Goal: Information Seeking & Learning: Learn about a topic

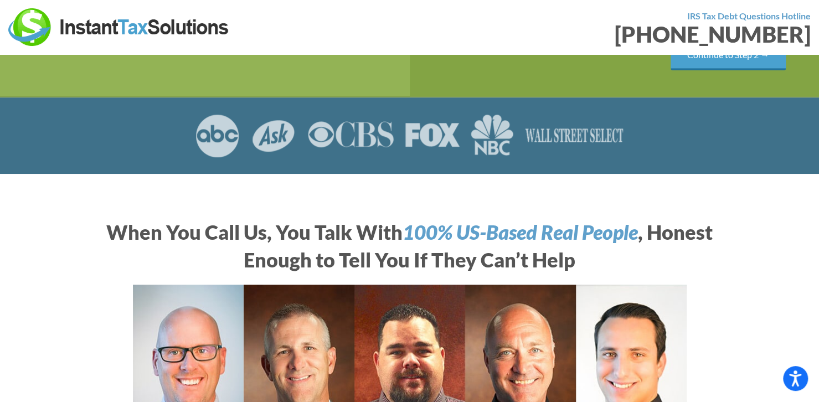
scroll to position [280, 0]
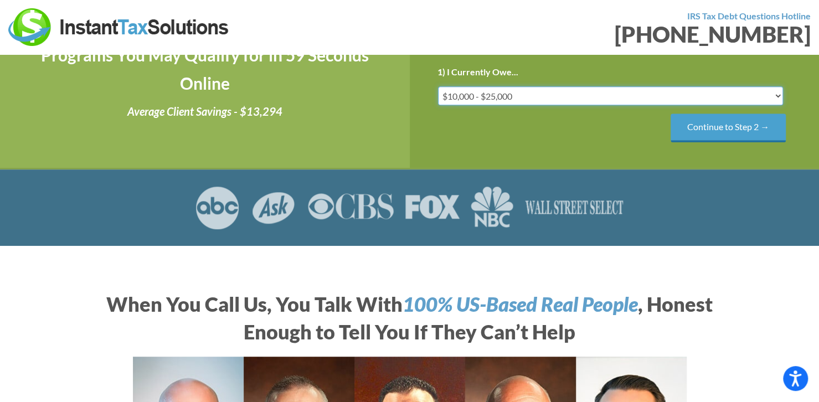
click at [524, 105] on select "Less than $10,000 $10,000 - $25,000 $25,000 - $50,000 $50,000 - $75,000 $75,000+" at bounding box center [611, 95] width 346 height 19
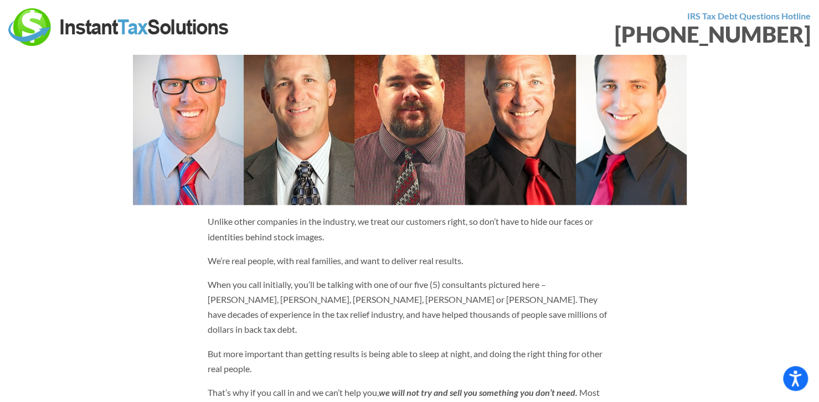
scroll to position [711, 0]
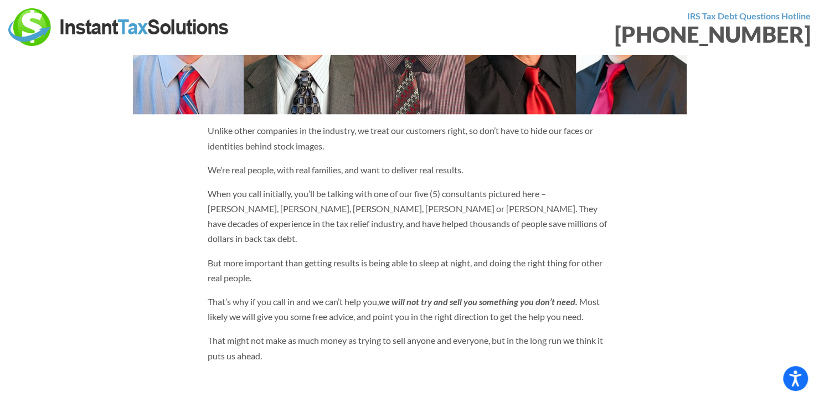
click at [275, 153] on p "Unlike other companies in the industry, we treat our customers right, so don’t …" at bounding box center [410, 138] width 404 height 30
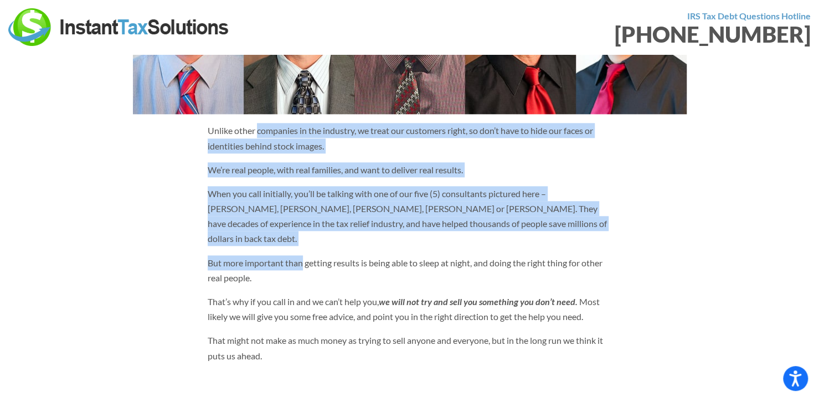
drag, startPoint x: 275, startPoint y: 168, endPoint x: 289, endPoint y: 268, distance: 100.2
click at [289, 268] on div "Unlike other companies in the industry, we treat our customers right, so don’t …" at bounding box center [409, 247] width 421 height 249
drag, startPoint x: 289, startPoint y: 268, endPoint x: 314, endPoint y: 161, distance: 109.7
click at [314, 161] on div "Unlike other companies in the industry, we treat our customers right, so don’t …" at bounding box center [409, 247] width 421 height 249
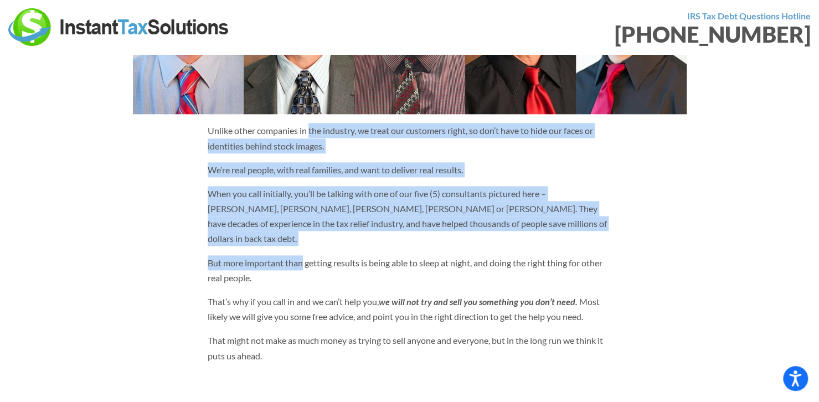
click at [314, 153] on p "Unlike other companies in the industry, we treat our customers right, so don’t …" at bounding box center [410, 138] width 404 height 30
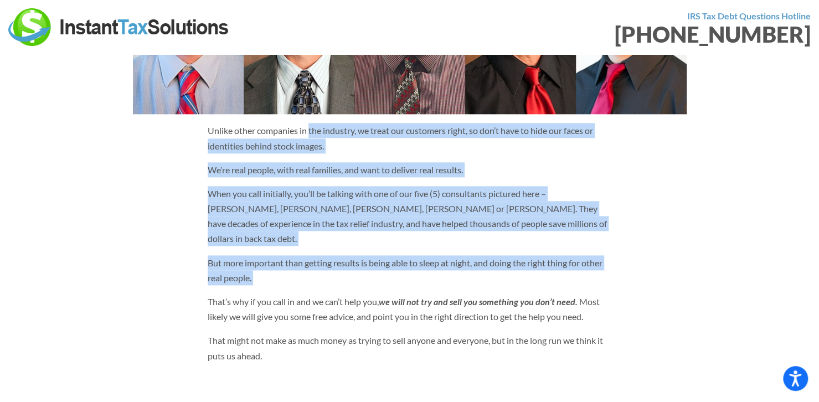
drag, startPoint x: 314, startPoint y: 161, endPoint x: 301, endPoint y: 301, distance: 141.3
click at [301, 301] on div "Unlike other companies in the industry, we treat our customers right, so don’t …" at bounding box center [409, 247] width 421 height 249
click at [301, 285] on p "But more important than getting results is being able to sleep at night, and do…" at bounding box center [410, 270] width 404 height 30
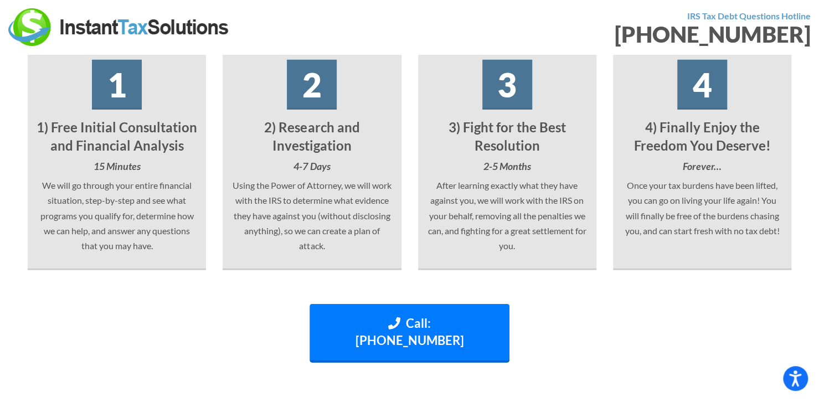
scroll to position [1825, 0]
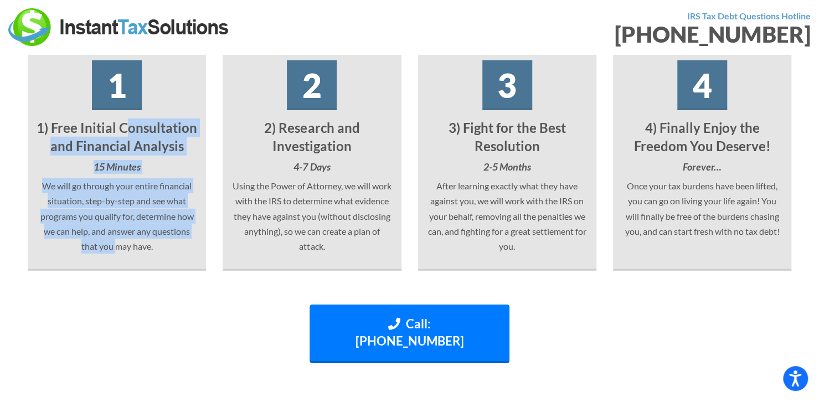
drag, startPoint x: 127, startPoint y: 115, endPoint x: 117, endPoint y: 232, distance: 117.9
click at [117, 232] on div "1 1) Free Initial Consultation and Financial Analysis 15 Minutes We will go thr…" at bounding box center [117, 157] width 178 height 227
click at [117, 232] on p "We will go through your entire financial situation, step-by-step and see what p…" at bounding box center [117, 215] width 162 height 75
drag, startPoint x: 117, startPoint y: 232, endPoint x: 129, endPoint y: 119, distance: 114.1
click at [129, 119] on div "1 1) Free Initial Consultation and Financial Analysis 15 Minutes We will go thr…" at bounding box center [117, 157] width 178 height 227
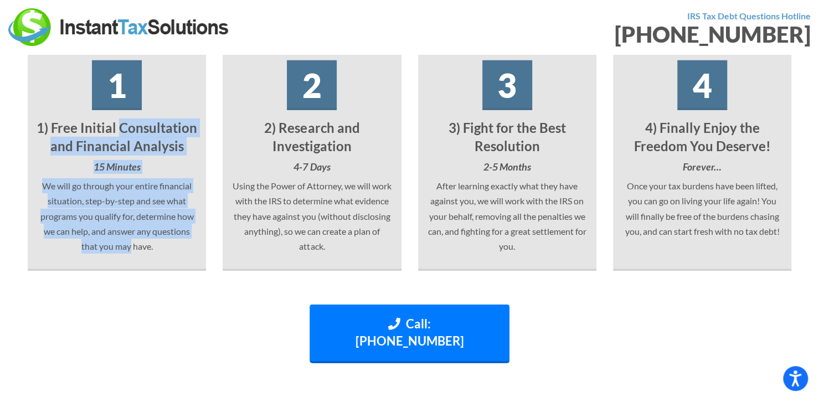
click at [129, 119] on h4 "1) Free Initial Consultation and Financial Analysis" at bounding box center [117, 137] width 162 height 37
drag, startPoint x: 129, startPoint y: 119, endPoint x: 119, endPoint y: 237, distance: 119.0
click at [119, 237] on div "1 1) Free Initial Consultation and Financial Analysis 15 Minutes We will go thr…" at bounding box center [117, 157] width 178 height 227
click at [119, 237] on p "We will go through your entire financial situation, step-by-step and see what p…" at bounding box center [117, 215] width 162 height 75
drag, startPoint x: 119, startPoint y: 237, endPoint x: 124, endPoint y: 125, distance: 112.1
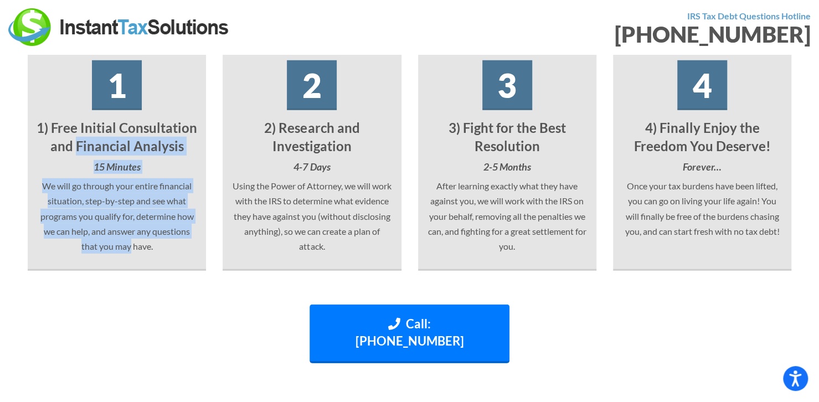
click at [124, 125] on div "1 1) Free Initial Consultation and Financial Analysis 15 Minutes We will go thr…" at bounding box center [117, 157] width 178 height 227
click at [124, 125] on h4 "1) Free Initial Consultation and Financial Analysis" at bounding box center [117, 137] width 162 height 37
drag, startPoint x: 124, startPoint y: 125, endPoint x: 116, endPoint y: 228, distance: 102.8
click at [116, 228] on div "1 1) Free Initial Consultation and Financial Analysis 15 Minutes We will go thr…" at bounding box center [117, 157] width 178 height 227
click at [116, 228] on p "We will go through your entire financial situation, step-by-step and see what p…" at bounding box center [117, 215] width 162 height 75
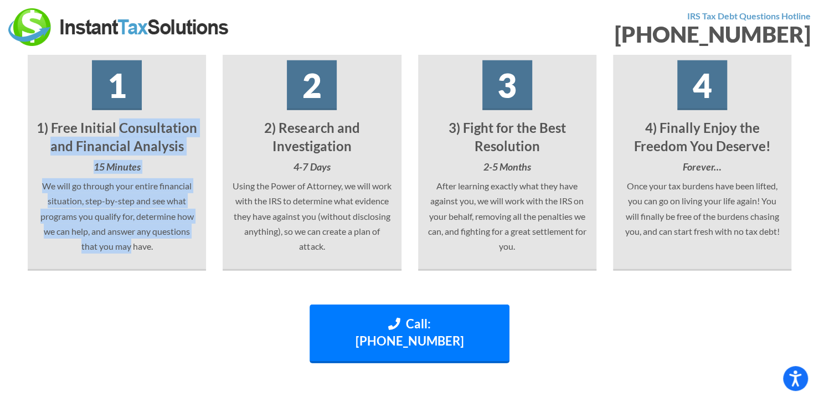
drag, startPoint x: 116, startPoint y: 228, endPoint x: 137, endPoint y: 115, distance: 114.3
click at [137, 115] on div "1 1) Free Initial Consultation and Financial Analysis 15 Minutes We will go thr…" at bounding box center [117, 157] width 178 height 227
click at [137, 119] on h4 "1) Free Initial Consultation and Financial Analysis" at bounding box center [117, 137] width 162 height 37
drag, startPoint x: 137, startPoint y: 115, endPoint x: 115, endPoint y: 234, distance: 121.1
click at [115, 234] on div "1 1) Free Initial Consultation and Financial Analysis 15 Minutes We will go thr…" at bounding box center [117, 157] width 178 height 227
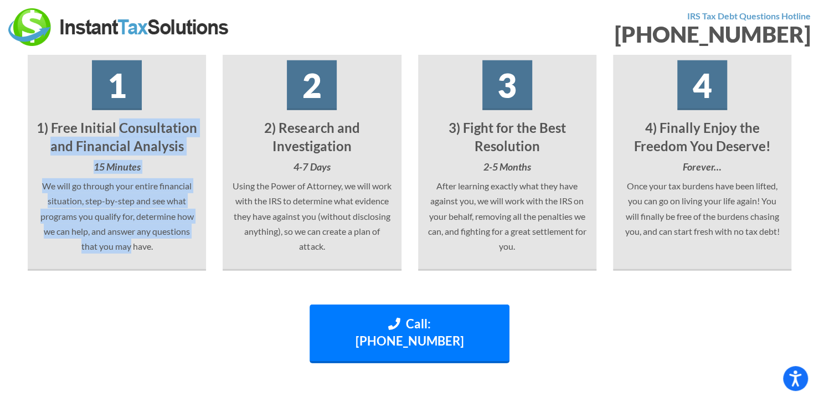
click at [115, 234] on p "We will go through your entire financial situation, step-by-step and see what p…" at bounding box center [117, 215] width 162 height 75
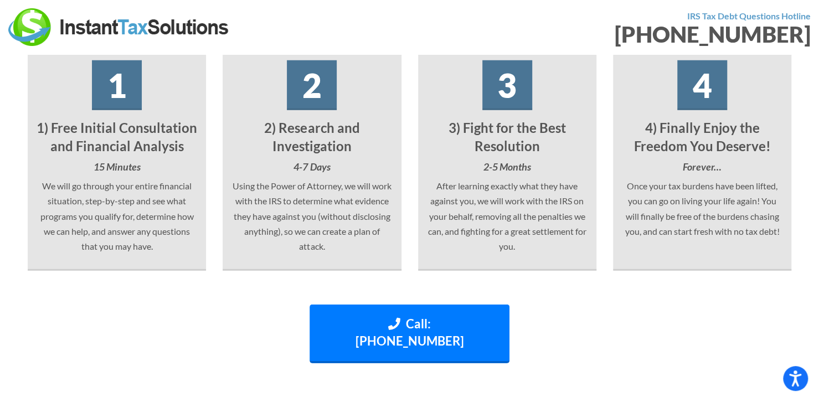
click at [516, 119] on h4 "3) Fight for the Best Resolution" at bounding box center [508, 137] width 162 height 37
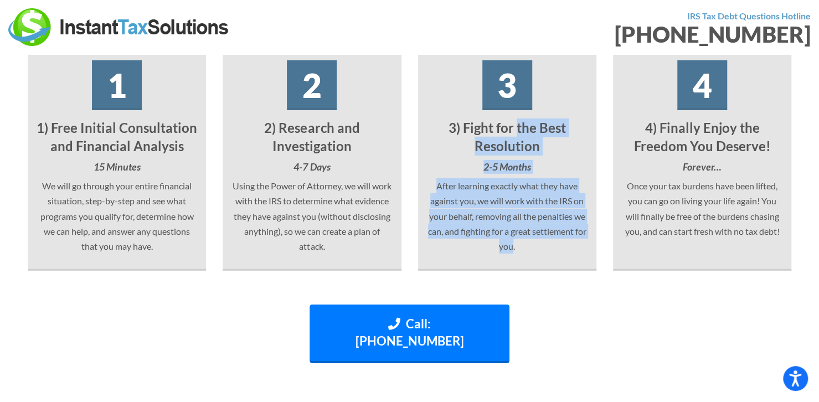
drag, startPoint x: 516, startPoint y: 107, endPoint x: 502, endPoint y: 235, distance: 128.2
click at [502, 235] on div "3 3) Fight for the Best Resolution 2-5 Months After learning exactly what they …" at bounding box center [507, 157] width 178 height 227
click at [502, 235] on p "After learning exactly what they have against you, we will work with the IRS on…" at bounding box center [508, 215] width 162 height 75
drag, startPoint x: 502, startPoint y: 235, endPoint x: 520, endPoint y: 135, distance: 101.8
click at [520, 135] on div "3 3) Fight for the Best Resolution 2-5 Months After learning exactly what they …" at bounding box center [507, 157] width 178 height 227
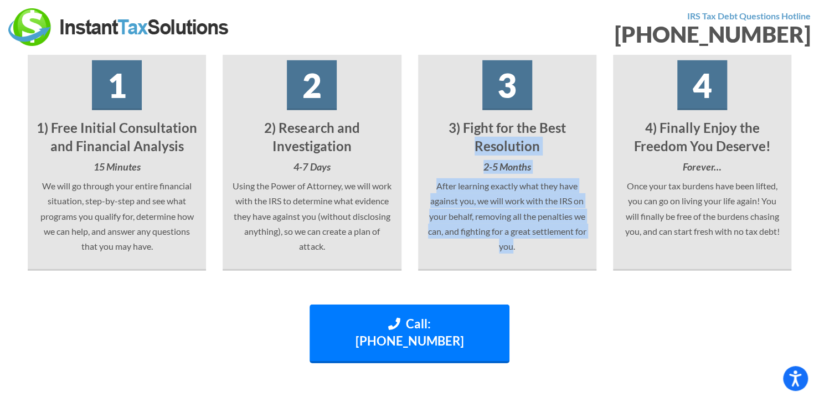
click at [520, 135] on h4 "3) Fight for the Best Resolution" at bounding box center [508, 137] width 162 height 37
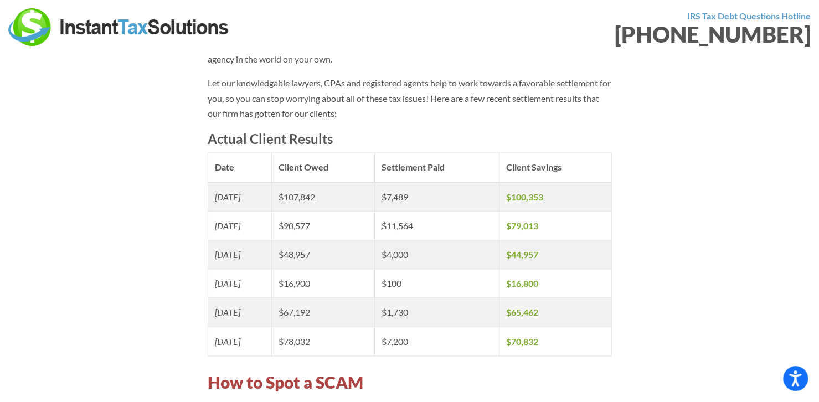
scroll to position [2760, 0]
click at [215, 191] on icon "[DATE]" at bounding box center [227, 196] width 25 height 11
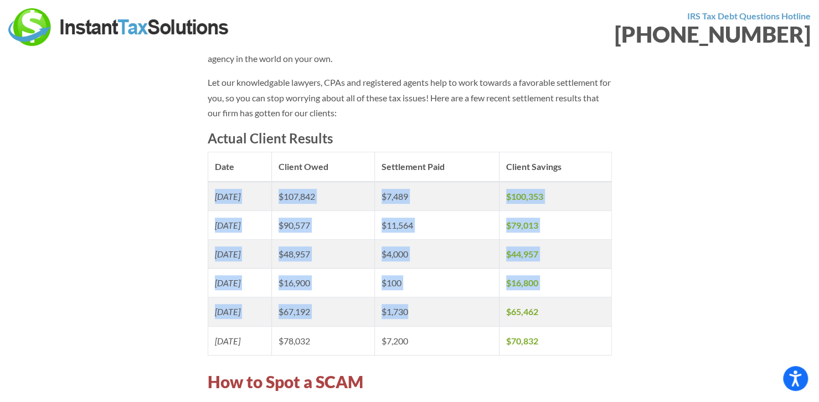
drag, startPoint x: 215, startPoint y: 183, endPoint x: 484, endPoint y: 310, distance: 297.2
click at [484, 310] on tbody "[DATE] $107,842 $7,489 $100,353 [DATE] $90,577 $11,564 $79,013 [DATE] $48,957 $…" at bounding box center [410, 269] width 404 height 174
click at [484, 326] on td "$7,200" at bounding box center [437, 340] width 125 height 29
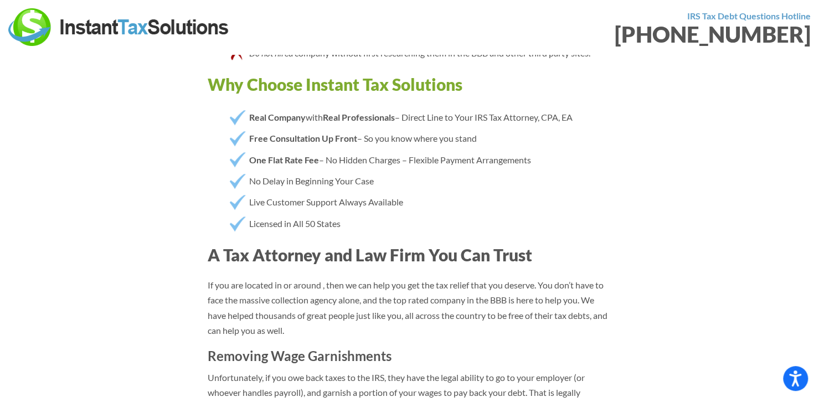
scroll to position [3277, 0]
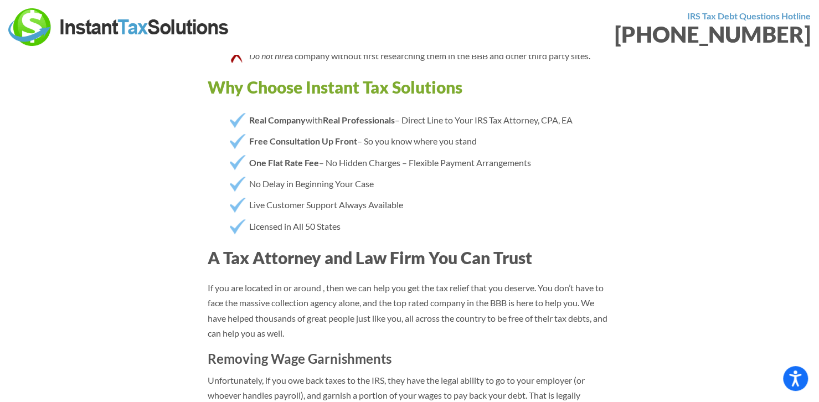
click at [351, 152] on li "One Flat Rate Fee – No Hidden Charges – Flexible Payment Arrangements" at bounding box center [421, 162] width 382 height 21
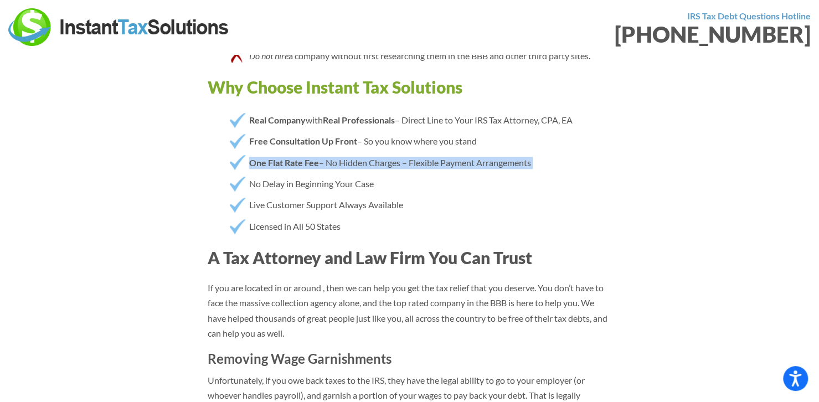
click at [351, 152] on li "One Flat Rate Fee – No Hidden Charges – Flexible Payment Arrangements" at bounding box center [421, 162] width 382 height 21
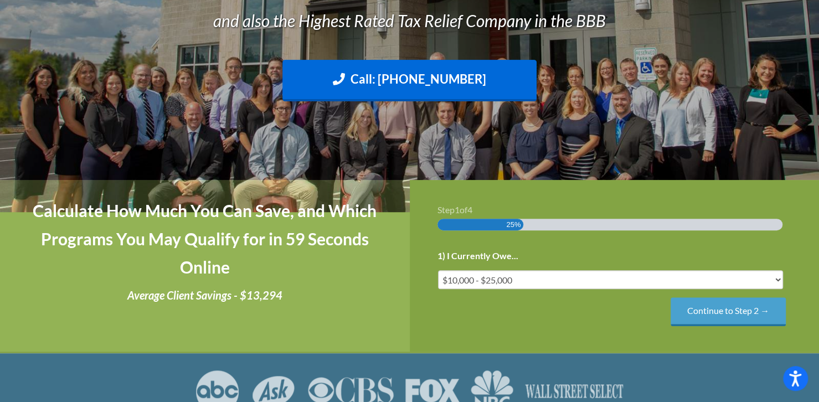
scroll to position [0, 0]
